Goal: Task Accomplishment & Management: Manage account settings

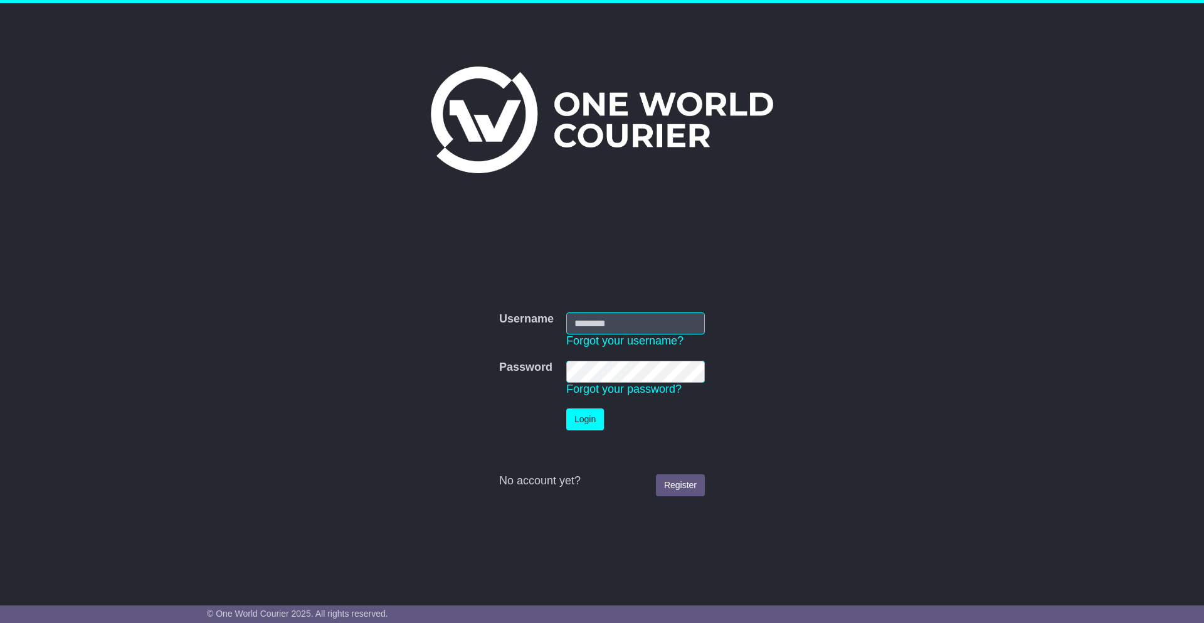
type input "**********"
click at [596, 418] on button "Login" at bounding box center [585, 419] width 38 height 22
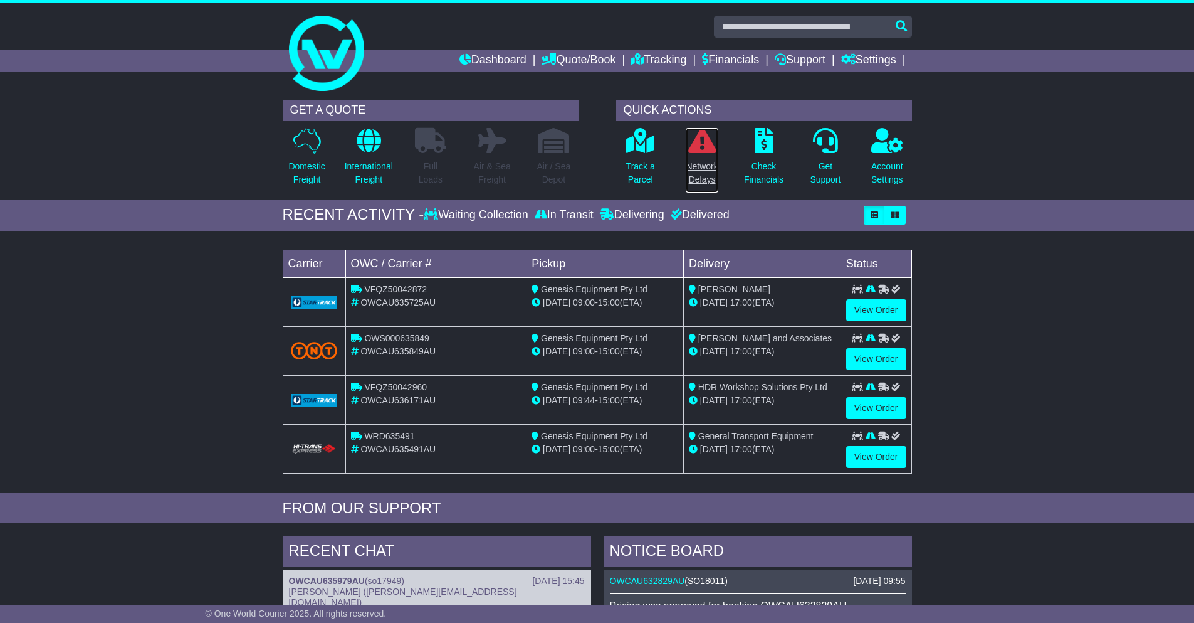
click at [697, 146] on icon at bounding box center [702, 140] width 28 height 25
